Goal: Task Accomplishment & Management: Use online tool/utility

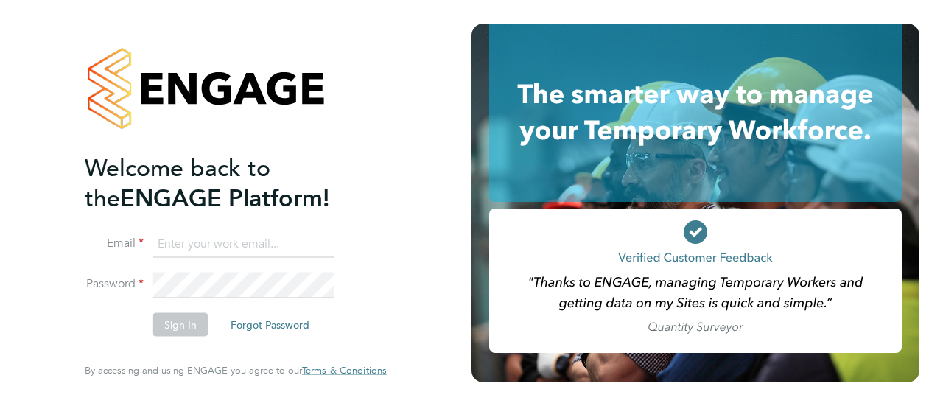
type input "[PERSON_NAME][EMAIL_ADDRESS][PERSON_NAME][PERSON_NAME][DOMAIN_NAME]"
click at [252, 326] on button "Forgot Password" at bounding box center [270, 325] width 102 height 24
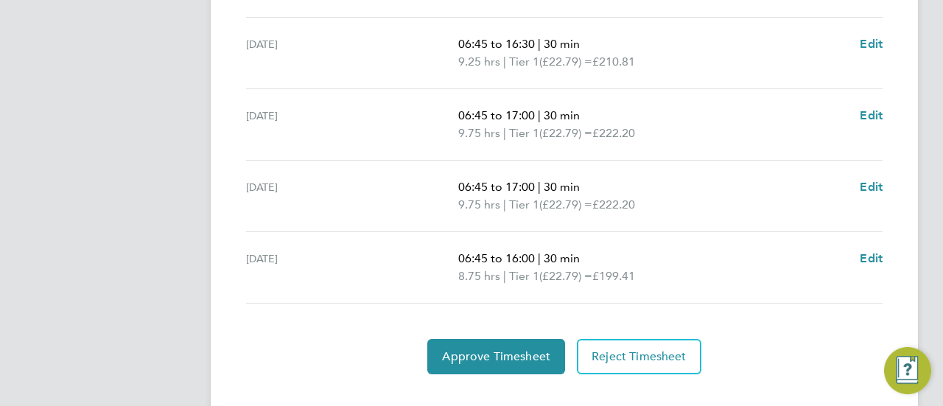
scroll to position [667, 0]
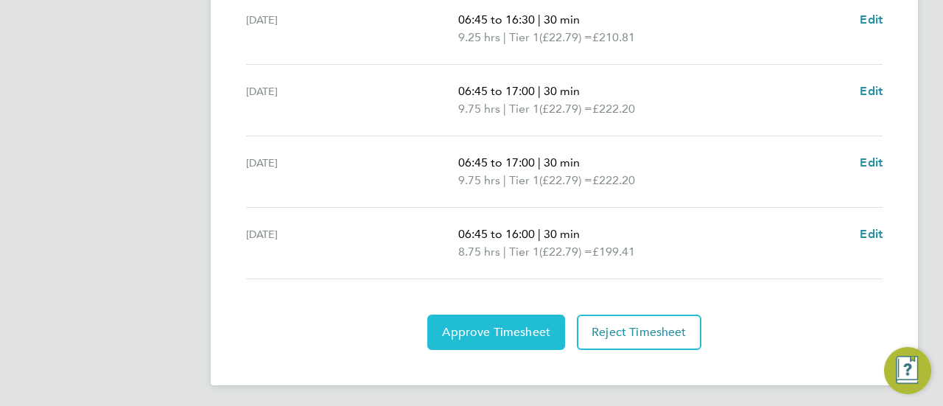
click at [508, 325] on span "Approve Timesheet" at bounding box center [496, 332] width 108 height 15
